Goal: Task Accomplishment & Management: Use online tool/utility

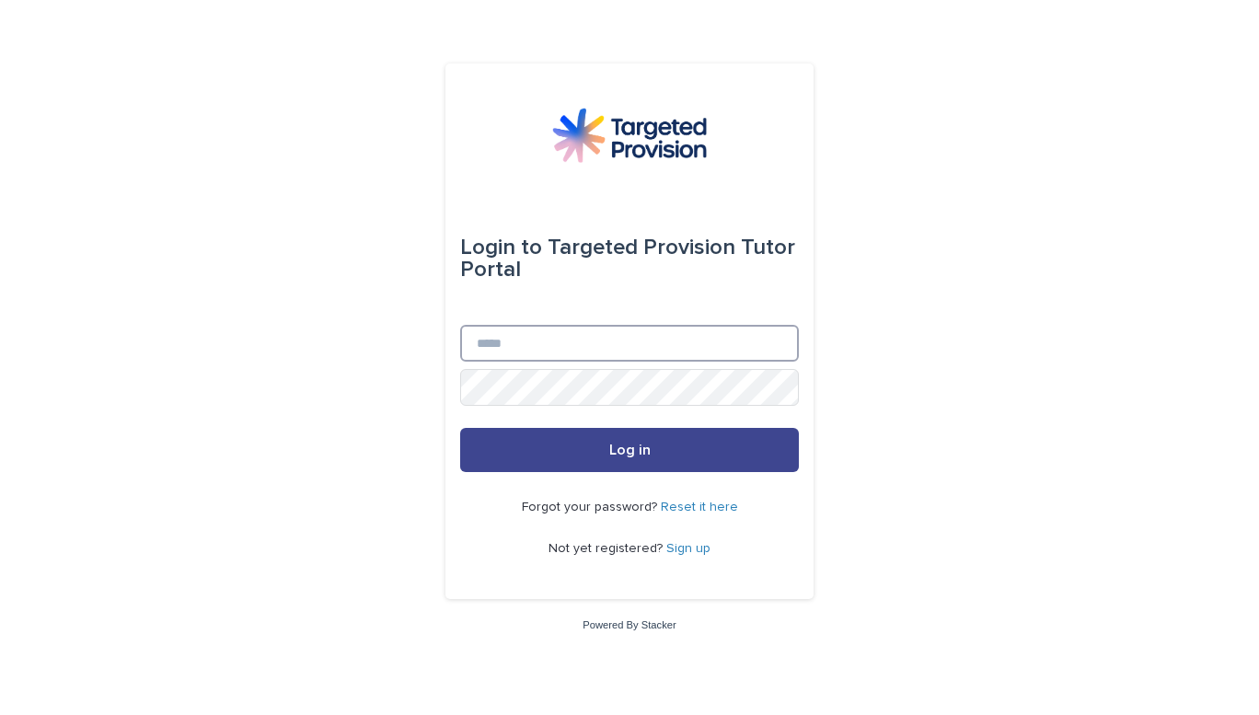
type input "**********"
click at [647, 449] on span "Log in" at bounding box center [629, 450] width 41 height 15
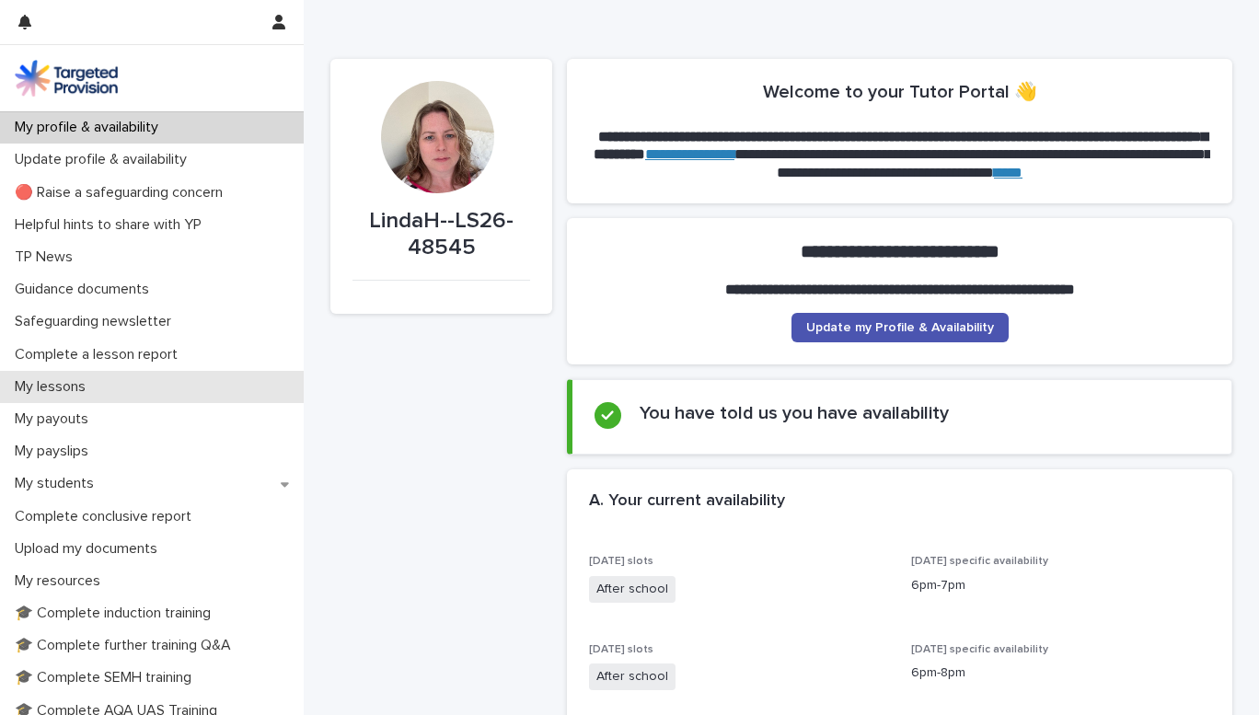
click at [60, 388] on p "My lessons" at bounding box center [53, 386] width 93 height 17
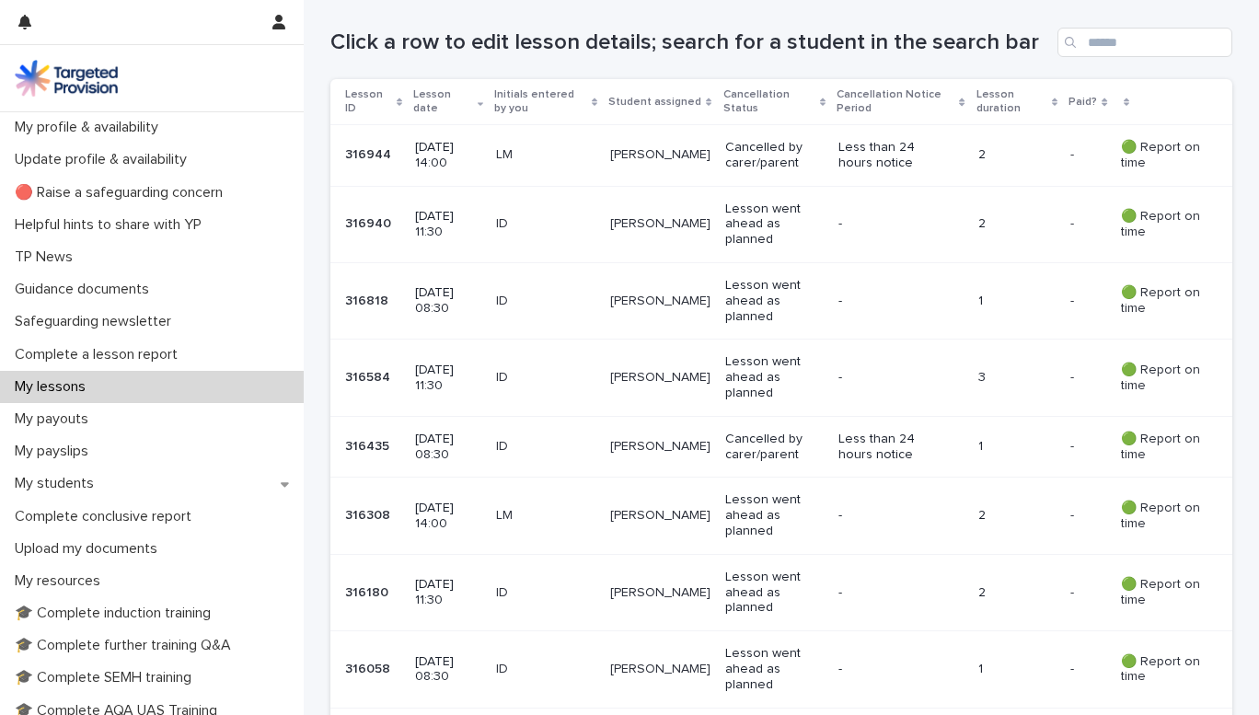
scroll to position [269, 0]
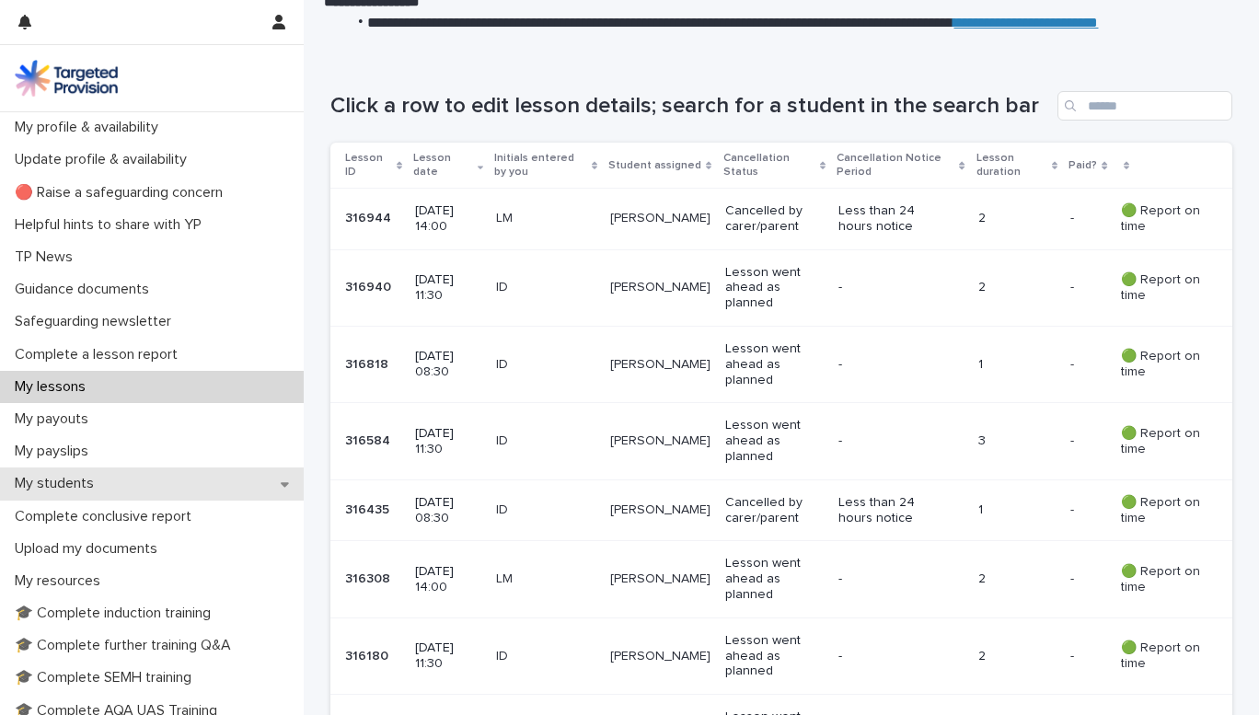
click at [75, 485] on p "My students" at bounding box center [57, 483] width 101 height 17
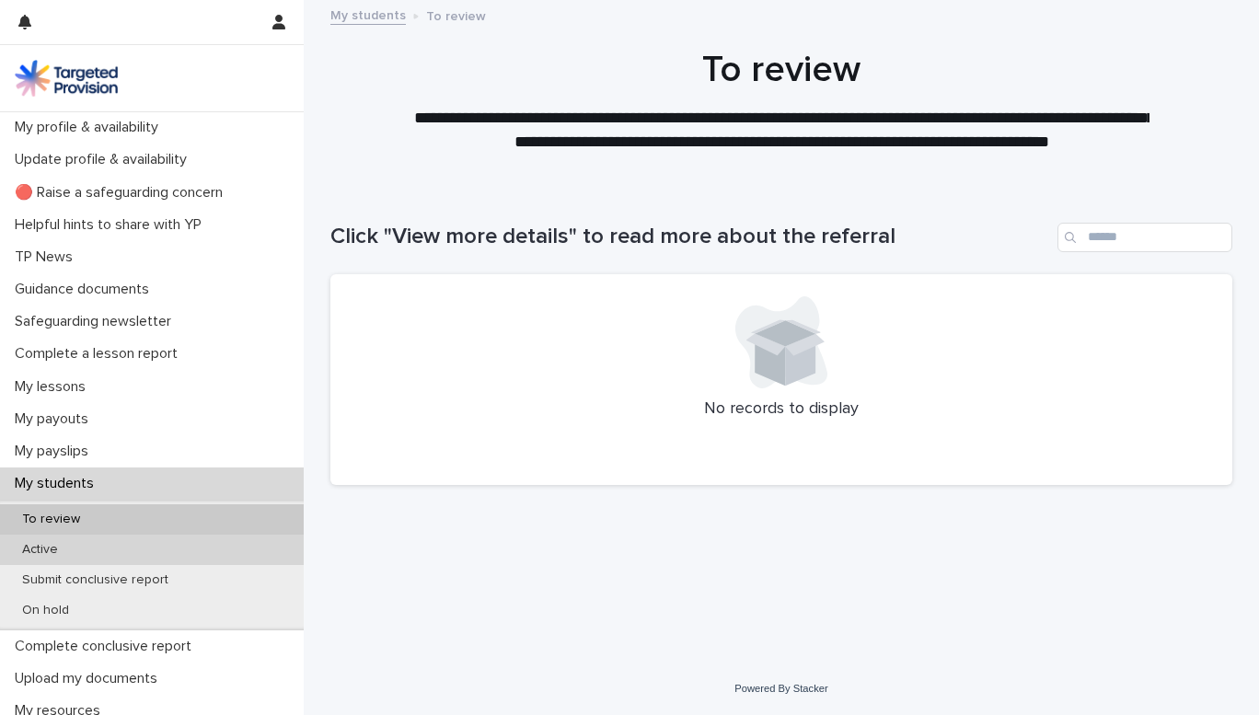
click at [74, 547] on div "Active" at bounding box center [152, 550] width 304 height 30
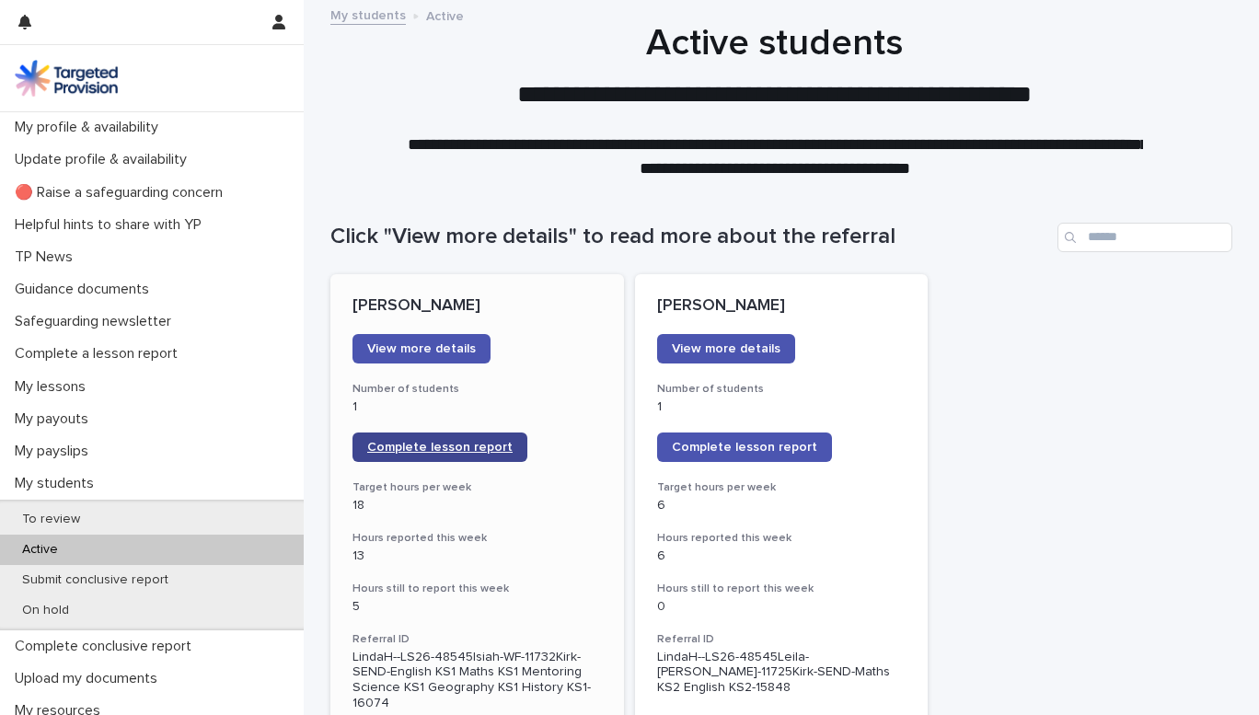
click at [476, 446] on span "Complete lesson report" at bounding box center [439, 447] width 145 height 13
